Goal: Transaction & Acquisition: Purchase product/service

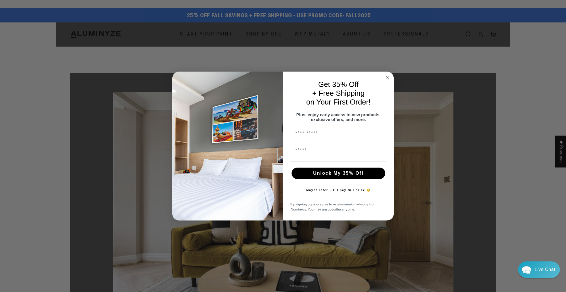
click at [387, 77] on circle "Close dialog" at bounding box center [388, 78] width 7 height 7
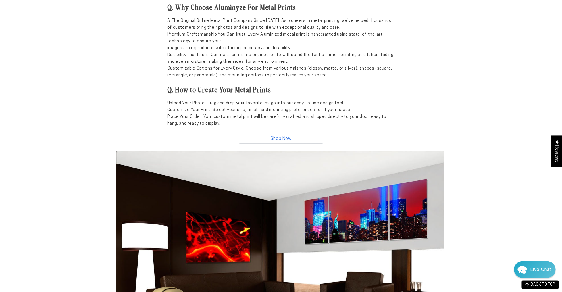
scroll to position [596, 0]
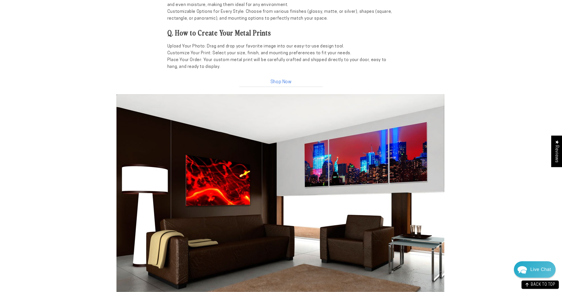
click at [282, 82] on link "Shop Now" at bounding box center [280, 81] width 85 height 12
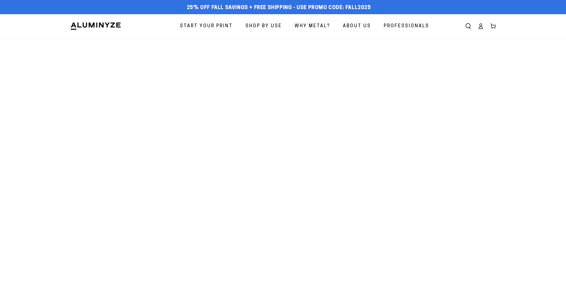
click at [356, 163] on body "Skip to content 25% off FALL Savings + Free Shipping - Use Promo Code: FALL2025…" at bounding box center [283, 146] width 566 height 292
click at [220, 27] on span "Start Your Print" at bounding box center [206, 26] width 53 height 8
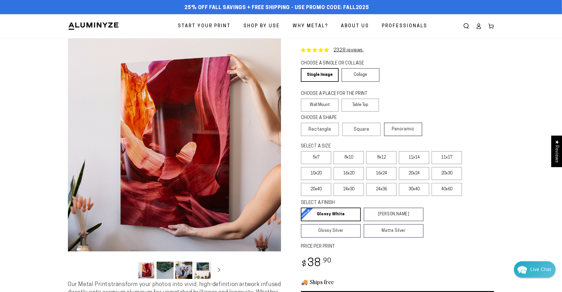
click at [405, 128] on span "Panoramic" at bounding box center [403, 129] width 23 height 5
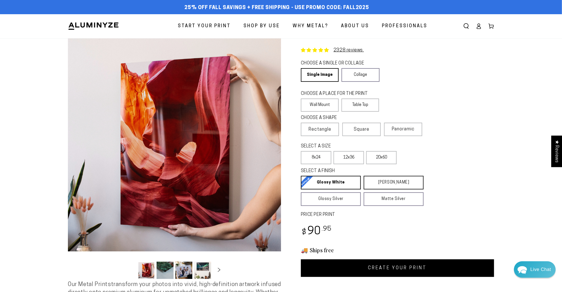
click at [329, 160] on label "8x24" at bounding box center [316, 157] width 30 height 13
click at [387, 159] on label "20x60" at bounding box center [381, 157] width 30 height 13
click at [347, 157] on label "12x36" at bounding box center [348, 157] width 30 height 13
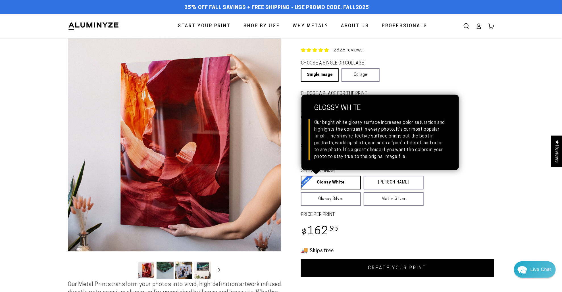
click at [341, 184] on link "Glossy White Glossy White Our bright white glossy surface increases color satur…" at bounding box center [331, 183] width 60 height 14
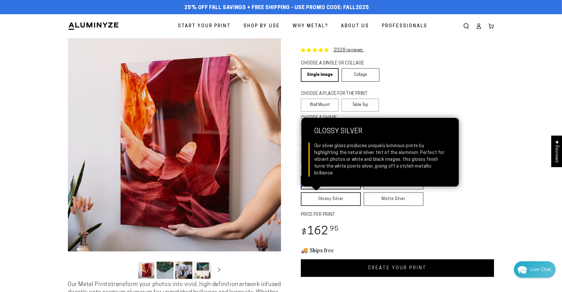
click at [326, 196] on link "Glossy Silver Glossy Silver Our silver gloss produces uniquely luminous prints …" at bounding box center [331, 199] width 60 height 14
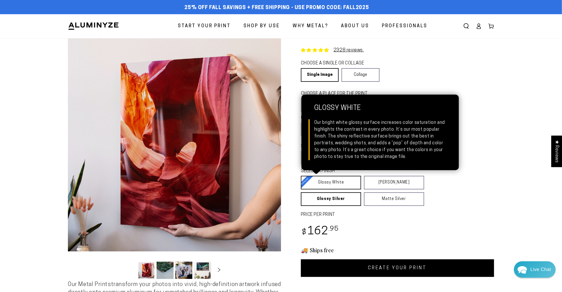
click at [338, 184] on link "Glossy White Glossy White Our bright white glossy surface increases color satur…" at bounding box center [331, 183] width 60 height 14
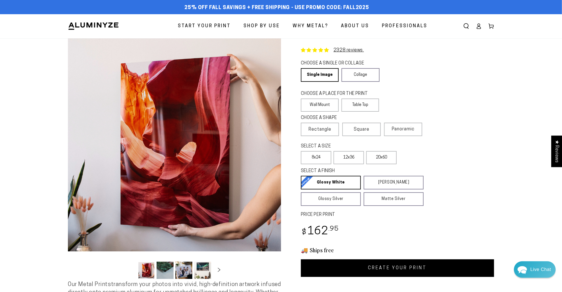
click at [395, 272] on link "CREATE YOUR PRINT" at bounding box center [397, 268] width 193 height 18
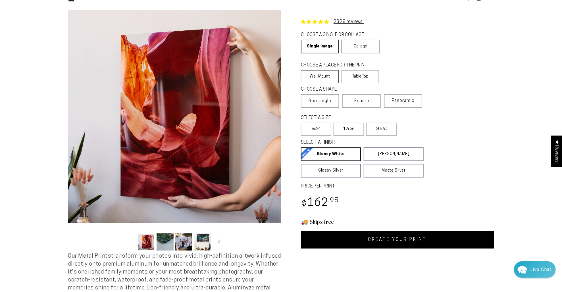
click at [319, 76] on label "Wall Mount" at bounding box center [320, 76] width 38 height 13
click at [351, 129] on label "12x36" at bounding box center [348, 129] width 30 height 13
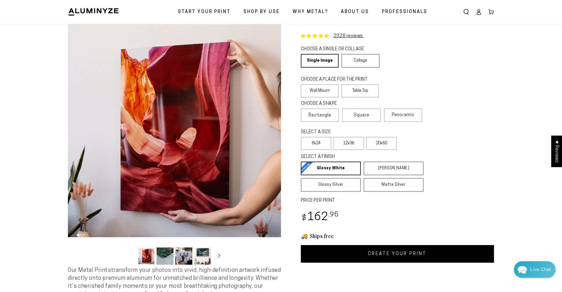
scroll to position [28, 0]
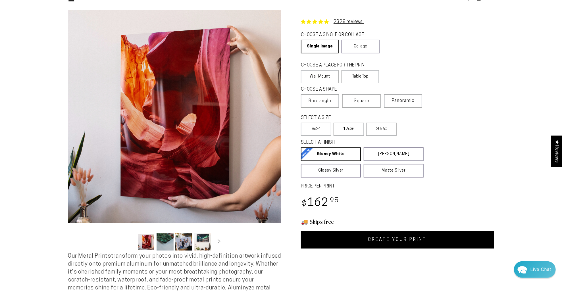
click at [395, 238] on link "CREATE YOUR PRINT" at bounding box center [397, 240] width 193 height 18
